Goal: Information Seeking & Learning: Learn about a topic

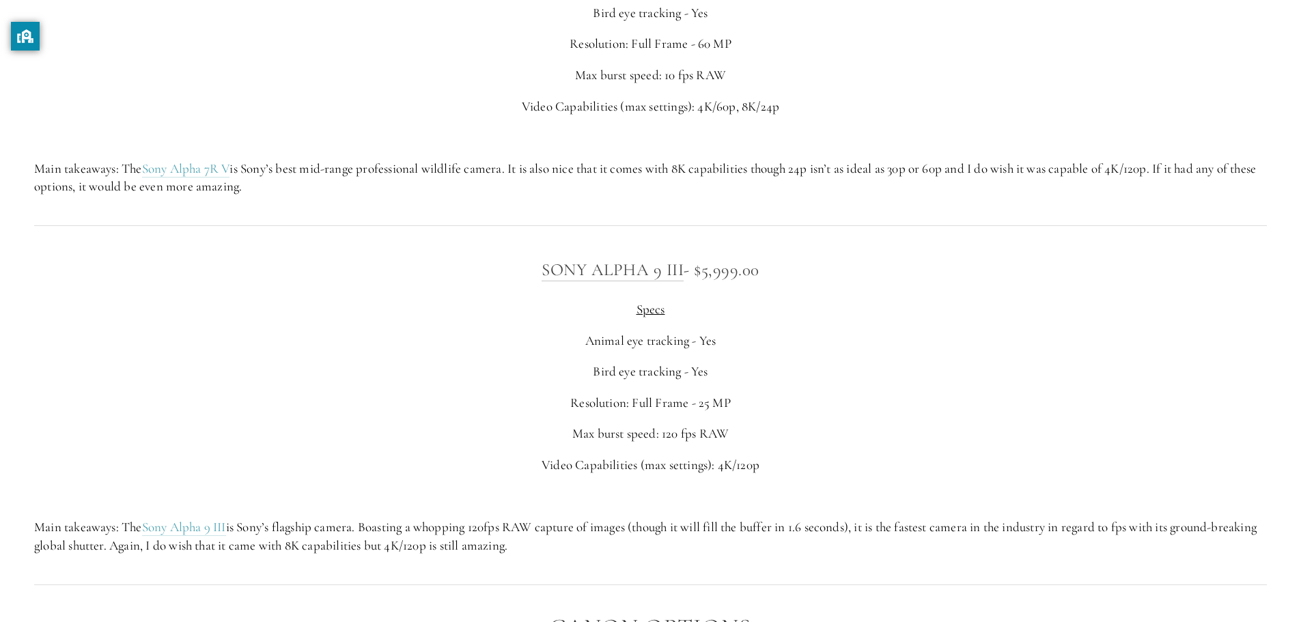
scroll to position [4291, 0]
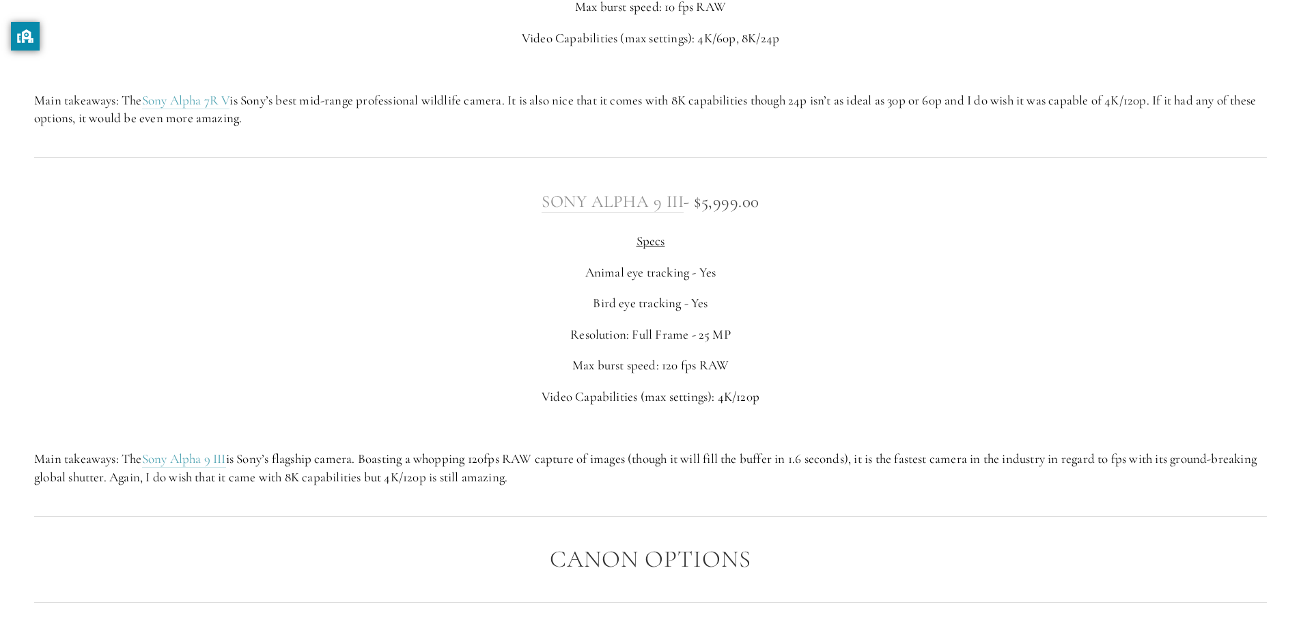
click at [650, 205] on link "Sony Alpha 9 III" at bounding box center [613, 202] width 142 height 22
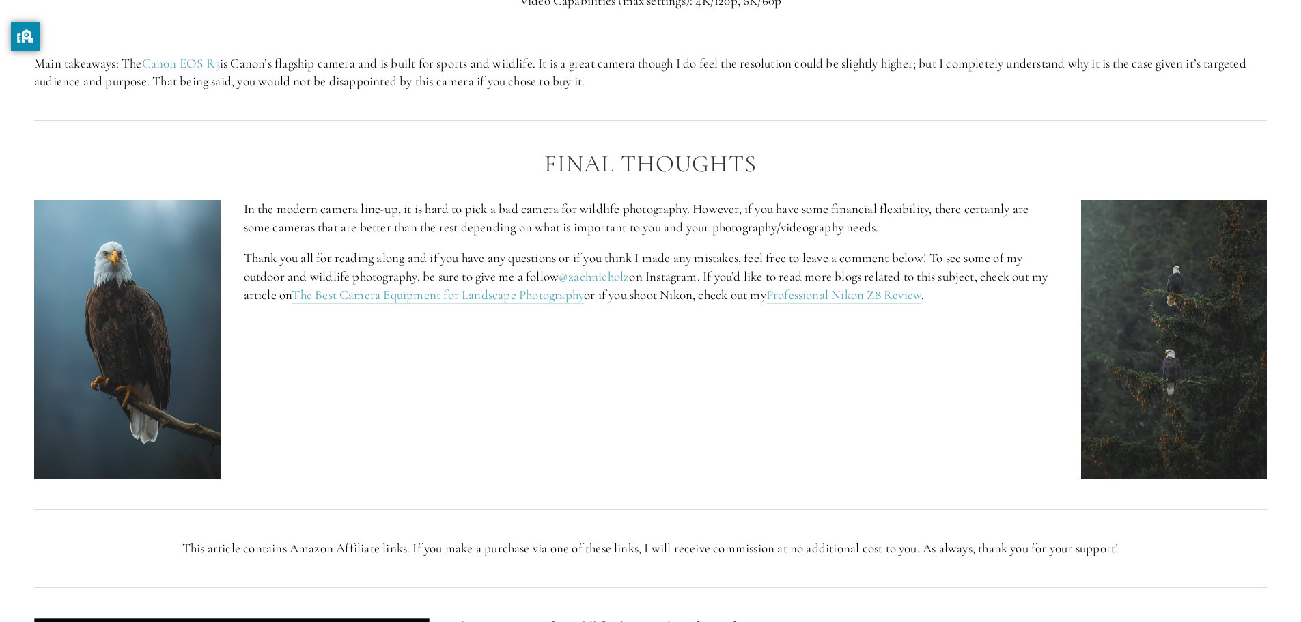
scroll to position [5919, 0]
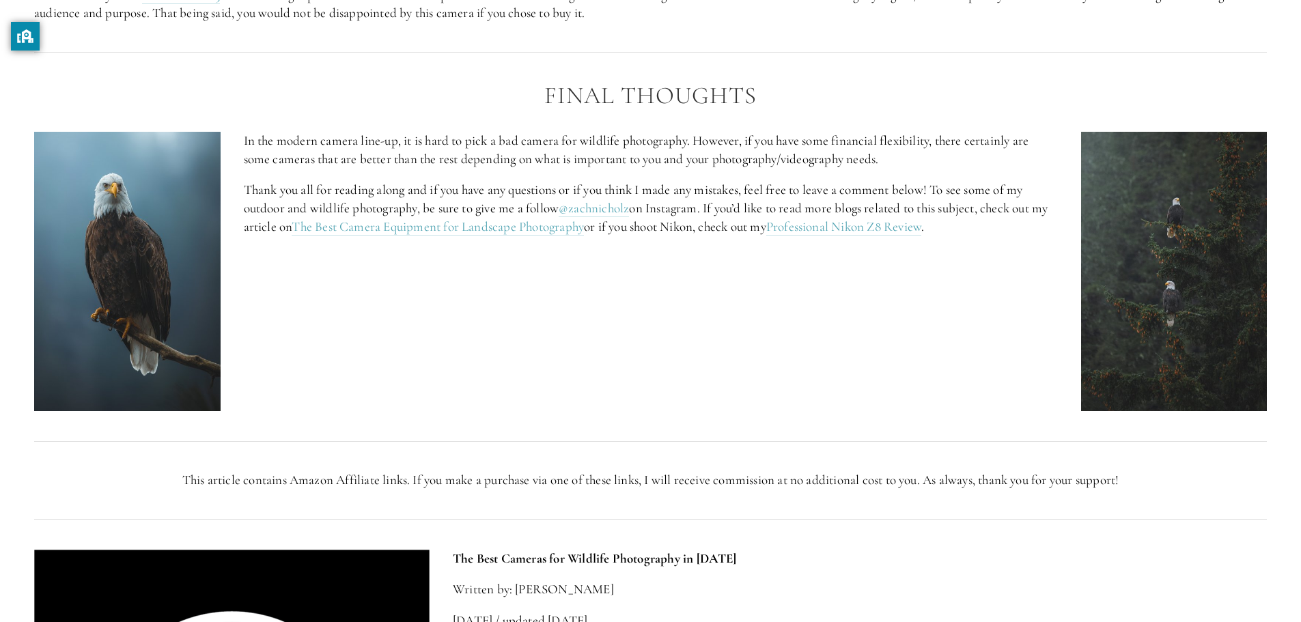
click at [1205, 231] on img at bounding box center [1175, 271] width 187 height 279
click at [1201, 231] on img at bounding box center [1175, 271] width 187 height 279
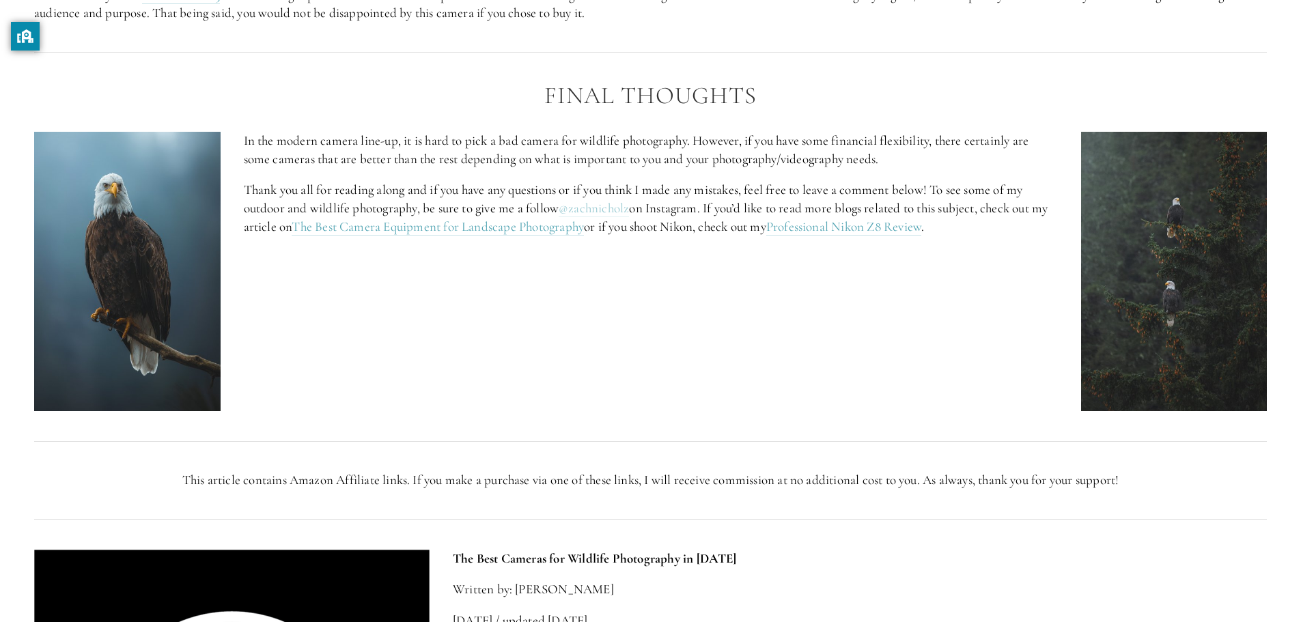
click at [622, 212] on link "@zachnicholz" at bounding box center [594, 208] width 70 height 17
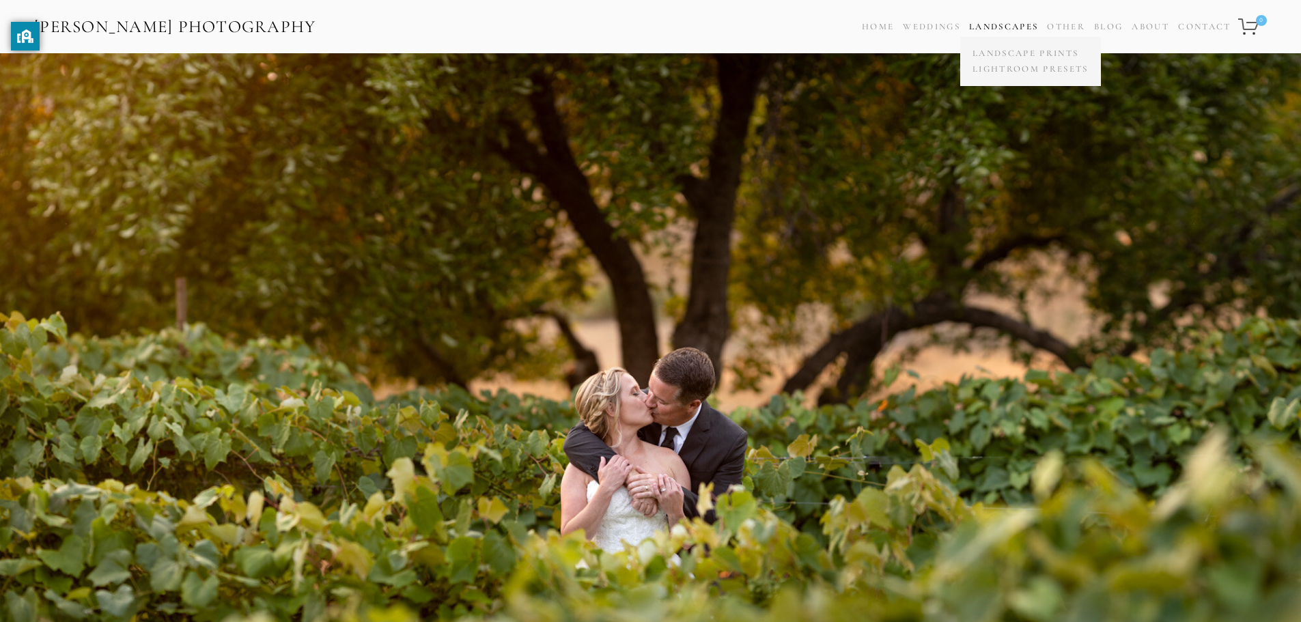
click at [987, 24] on link "Landscapes" at bounding box center [1003, 26] width 69 height 11
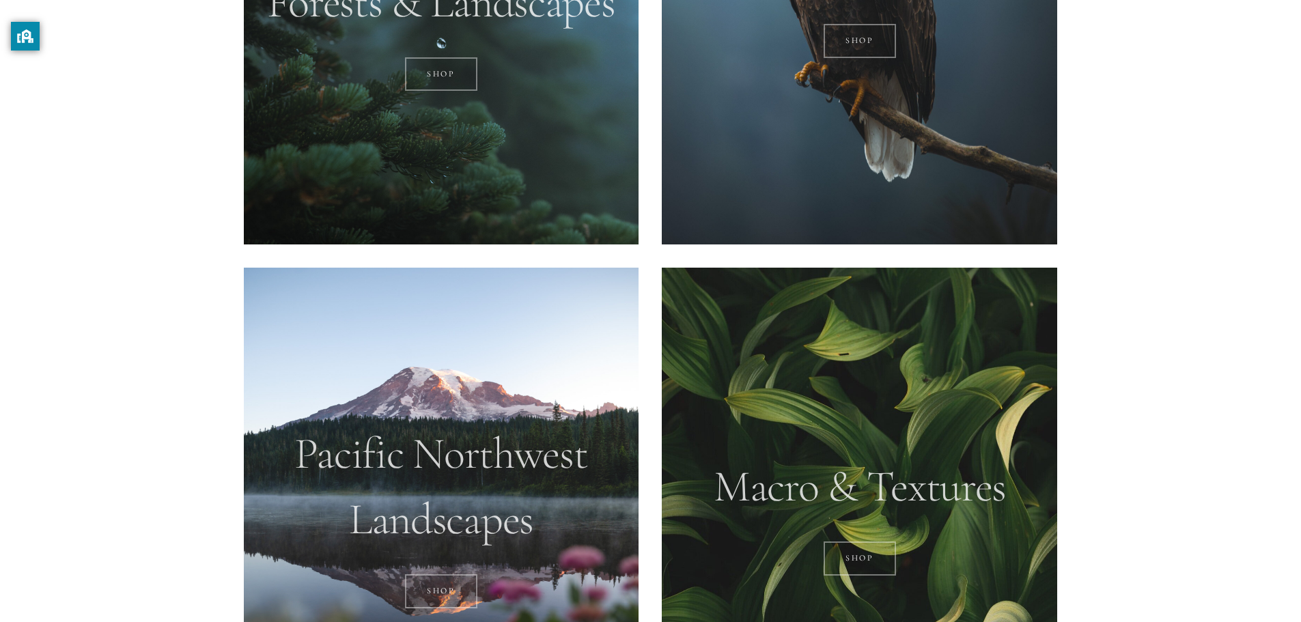
scroll to position [1161, 0]
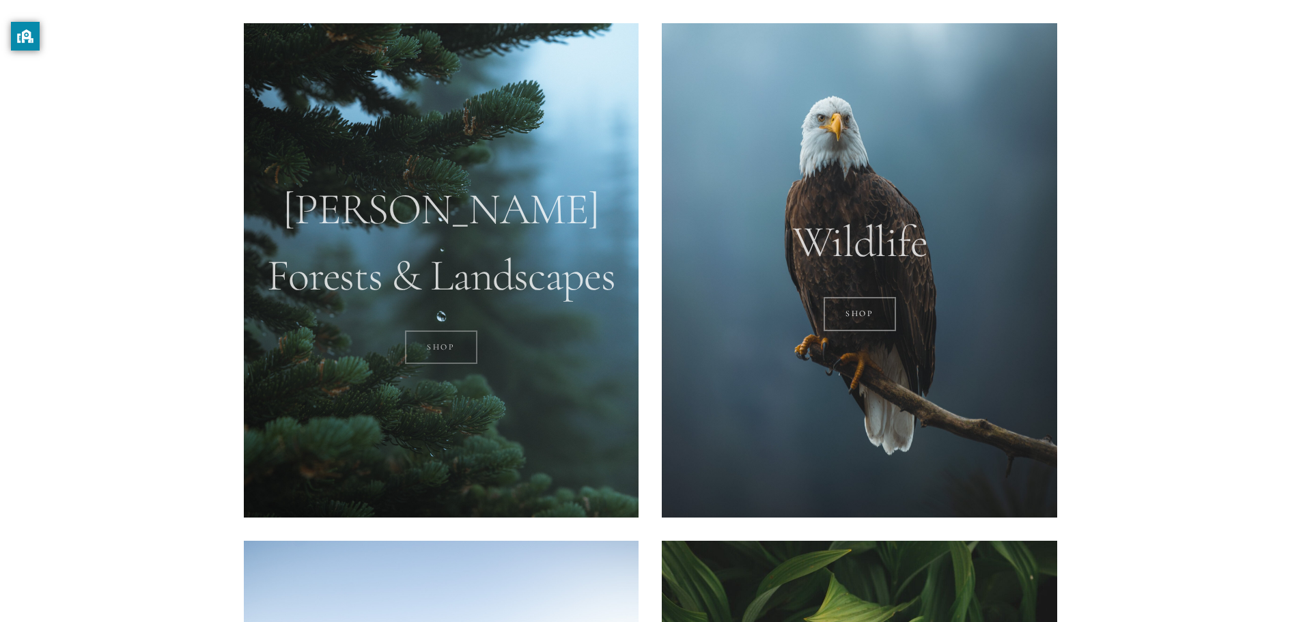
click at [423, 343] on link "SHOP" at bounding box center [441, 348] width 73 height 34
click at [913, 75] on div at bounding box center [860, 270] width 396 height 495
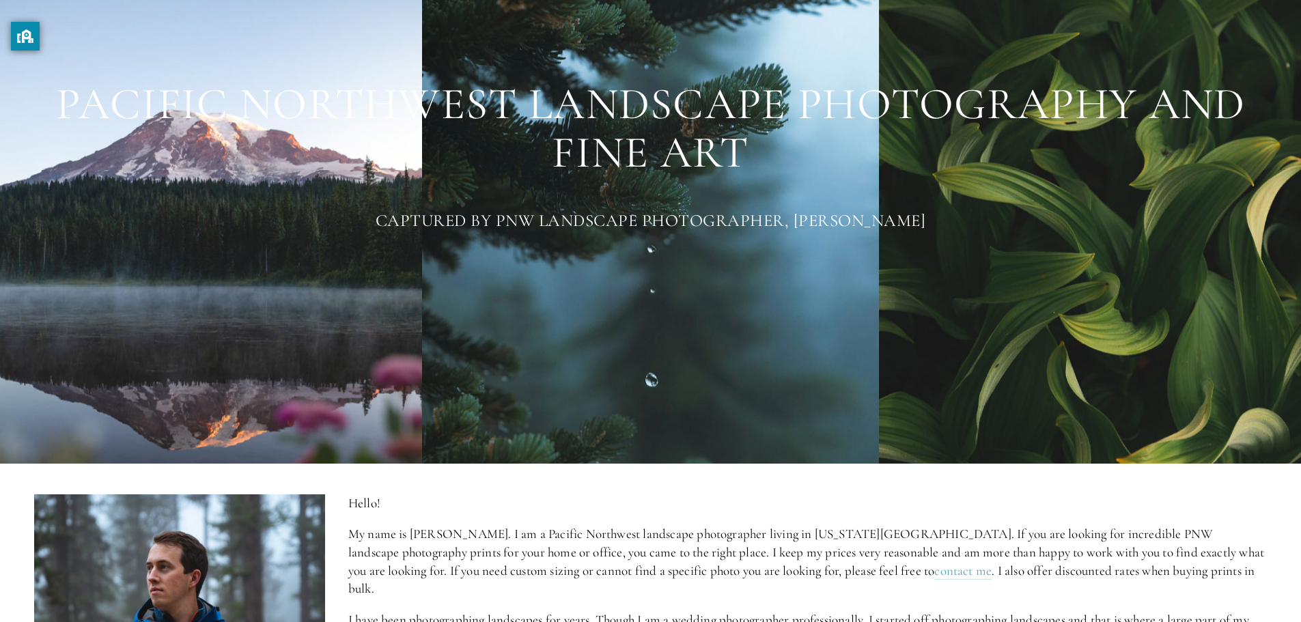
scroll to position [0, 0]
